Goal: Transaction & Acquisition: Subscribe to service/newsletter

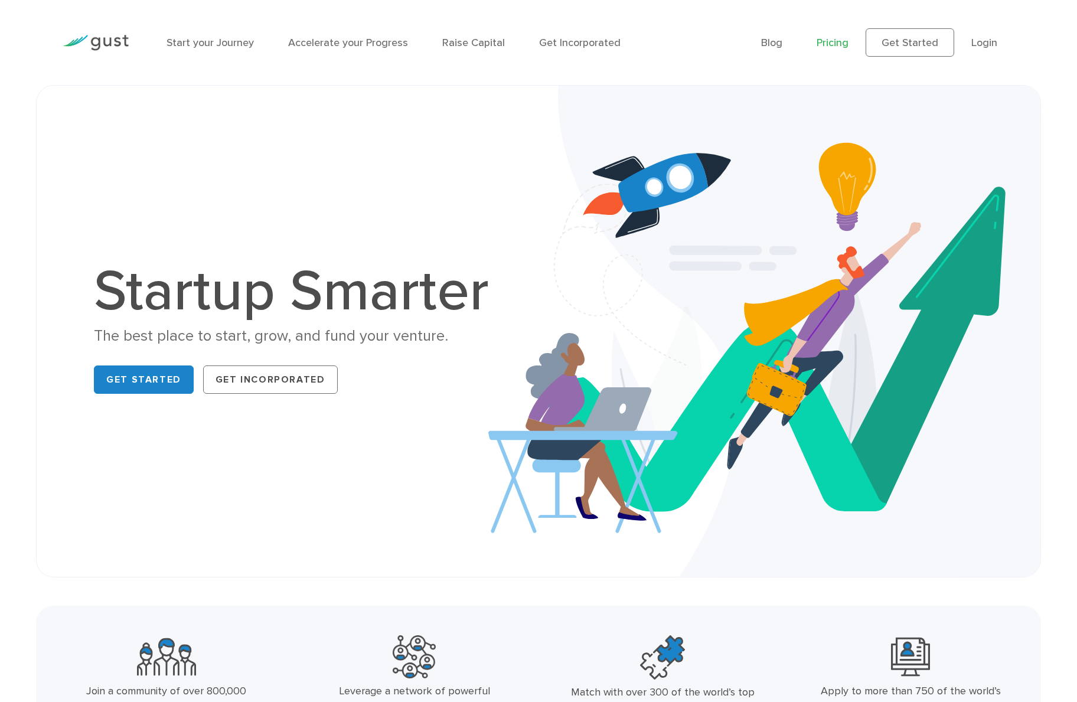
click at [822, 44] on link "Pricing" at bounding box center [833, 43] width 32 height 12
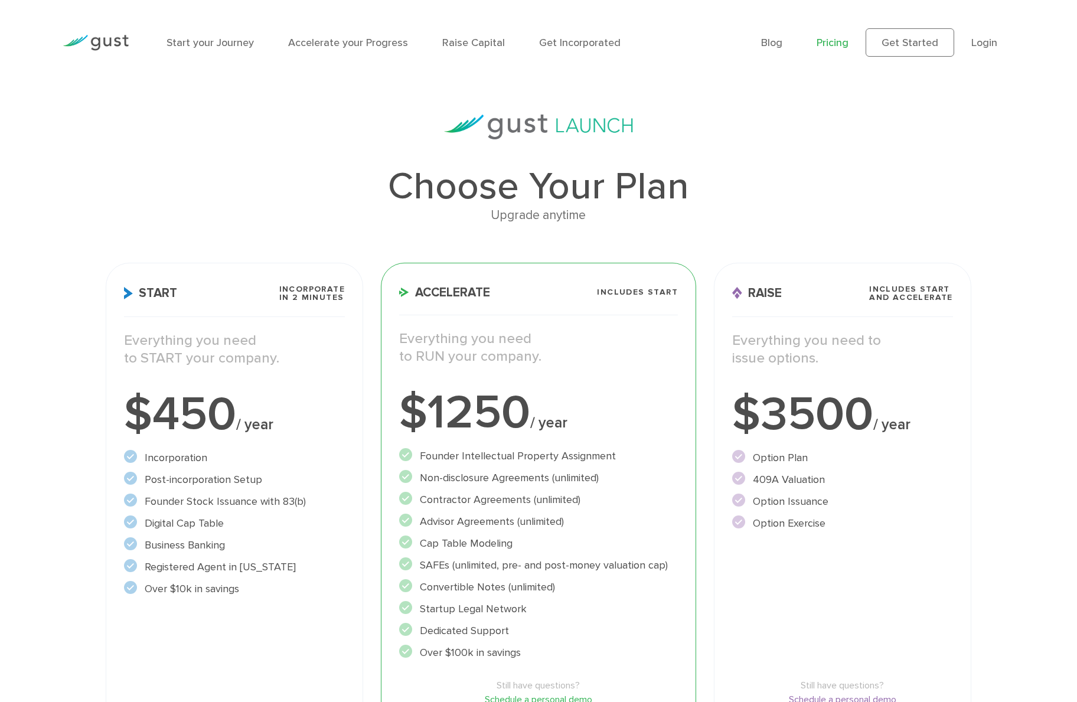
click at [111, 47] on img at bounding box center [96, 43] width 66 height 16
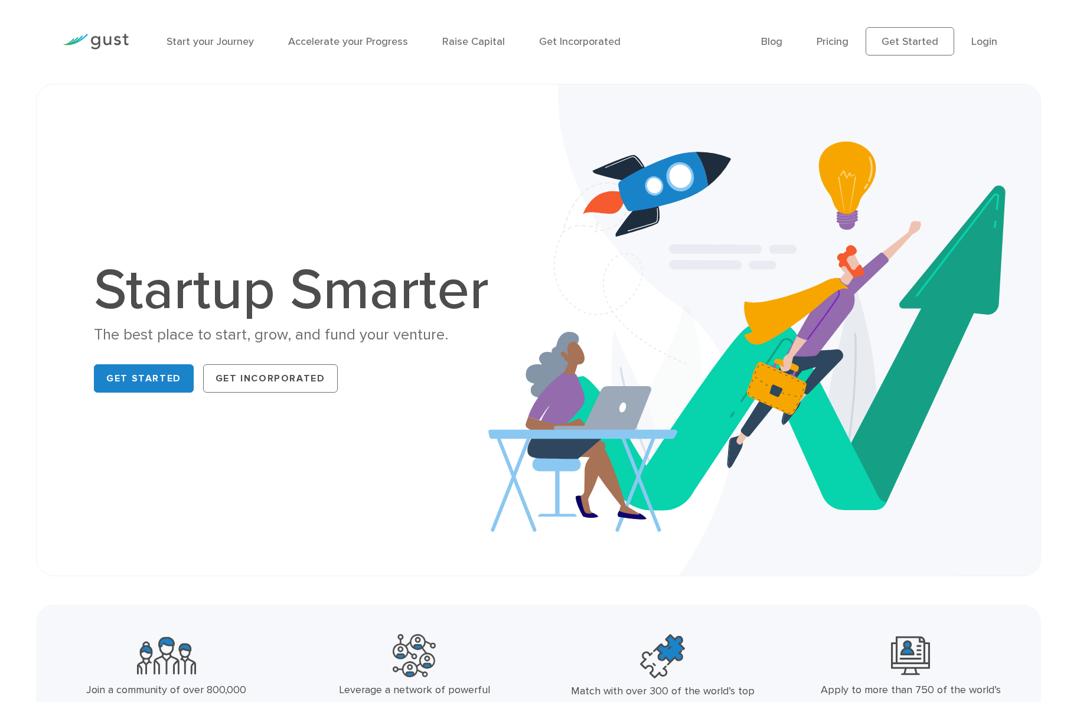
scroll to position [2, 0]
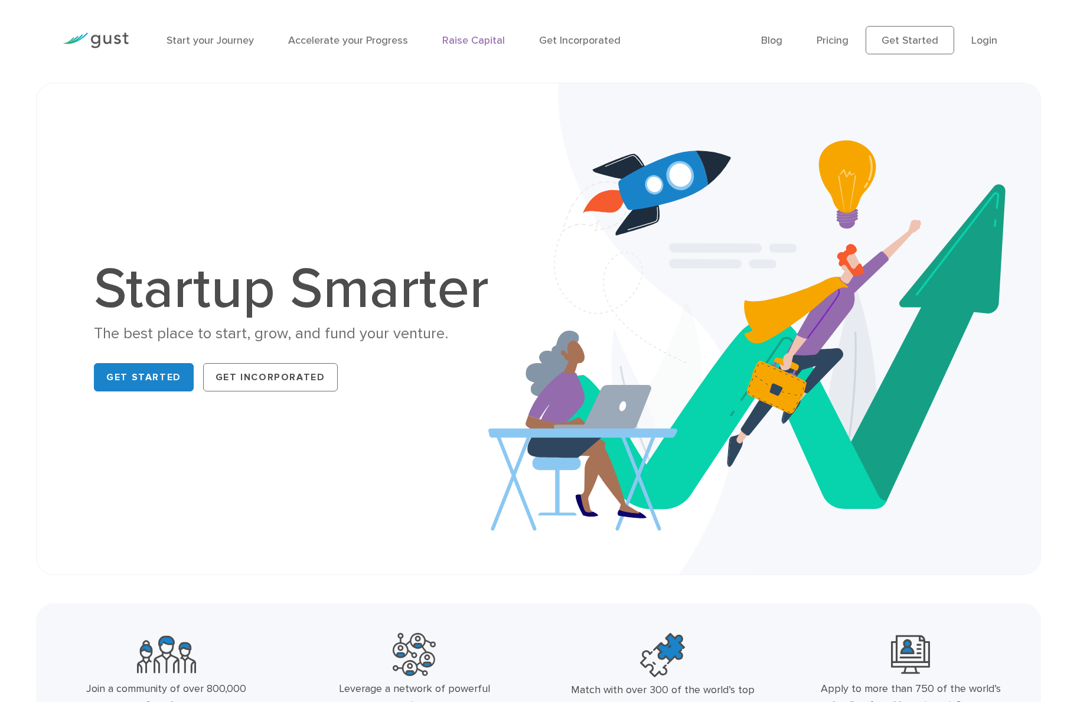
click at [454, 39] on link "Raise Capital" at bounding box center [473, 40] width 63 height 12
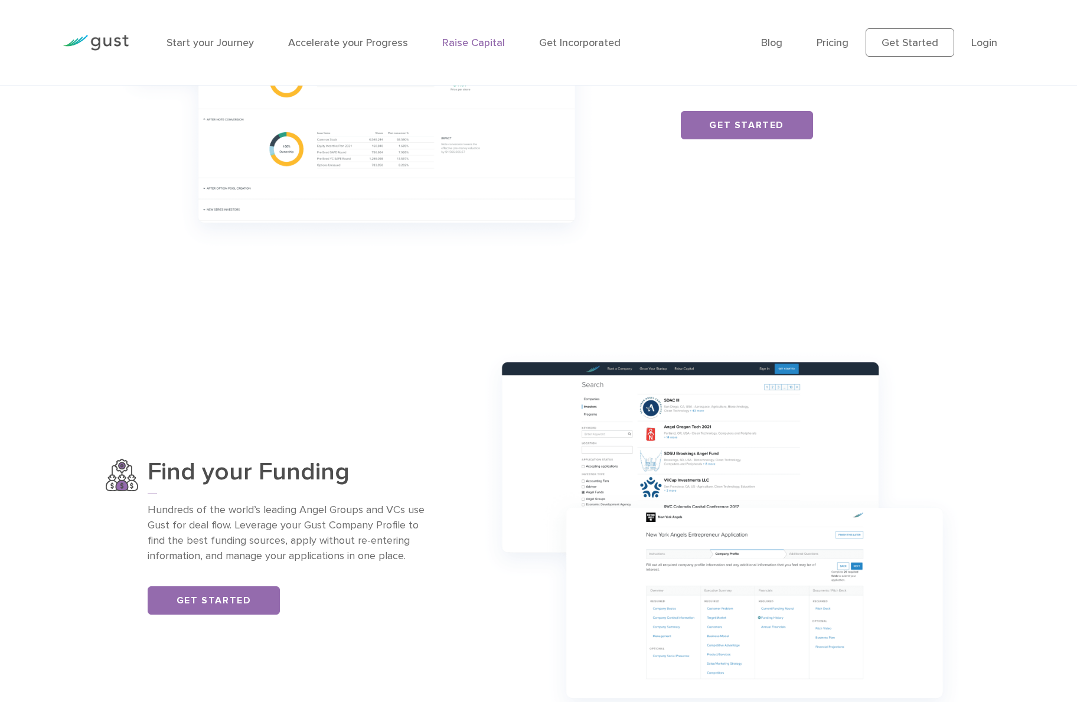
scroll to position [1049, 0]
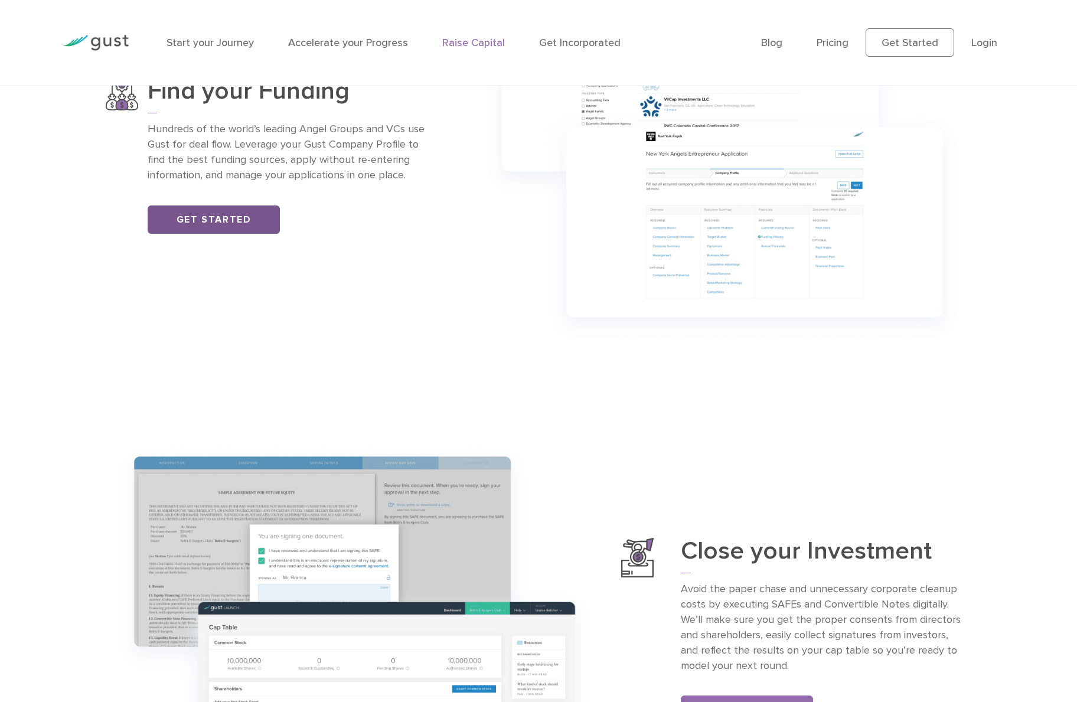
click at [204, 226] on link "Get Started" at bounding box center [214, 220] width 132 height 28
